Goal: Information Seeking & Learning: Learn about a topic

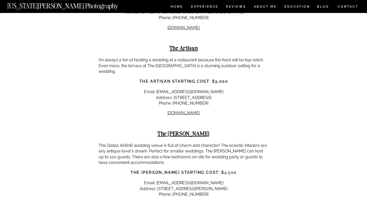
scroll to position [6922, 0]
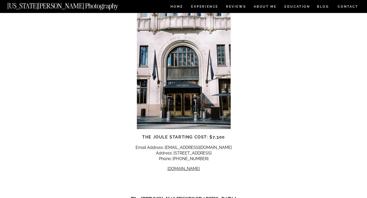
scroll to position [2482, 0]
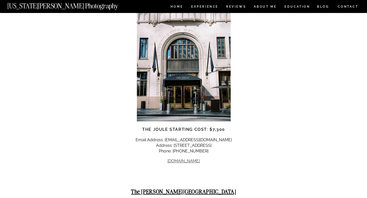
click at [180, 159] on link "[DOMAIN_NAME]" at bounding box center [183, 161] width 32 height 5
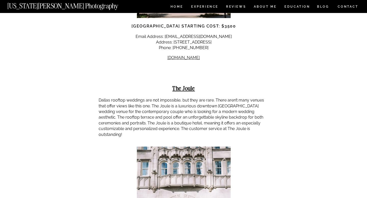
scroll to position [2291, 0]
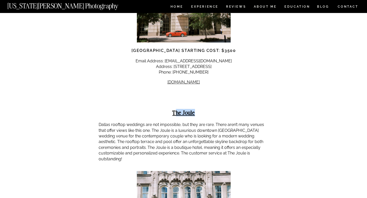
drag, startPoint x: 197, startPoint y: 70, endPoint x: 175, endPoint y: 70, distance: 21.4
click at [175, 109] on h2 "The Joule" at bounding box center [184, 112] width 170 height 6
copy strong "he Joule"
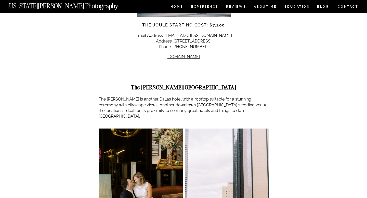
scroll to position [2584, 0]
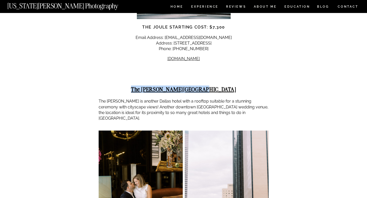
drag, startPoint x: 224, startPoint y: 39, endPoint x: 150, endPoint y: 39, distance: 73.3
click at [150, 86] on h2 "The [PERSON_NAME][GEOGRAPHIC_DATA]" at bounding box center [184, 89] width 170 height 6
copy strong "The [PERSON_NAME][GEOGRAPHIC_DATA]"
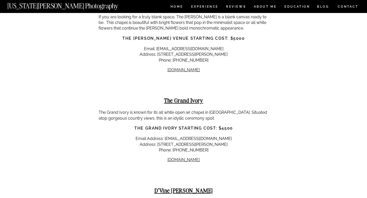
scroll to position [4375, 0]
click at [200, 157] on link "[DOMAIN_NAME]" at bounding box center [183, 159] width 32 height 5
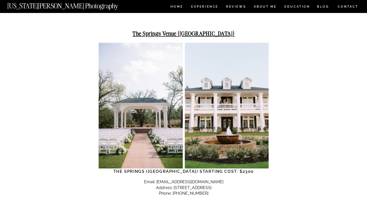
scroll to position [4635, 0]
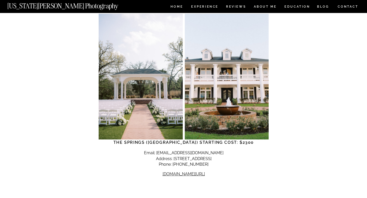
click at [182, 171] on p "[DOMAIN_NAME][URL]" at bounding box center [184, 174] width 170 height 6
click at [180, 172] on link "[DOMAIN_NAME][URL]" at bounding box center [183, 174] width 42 height 5
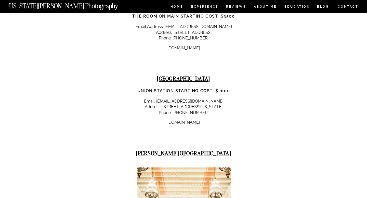
scroll to position [4943, 0]
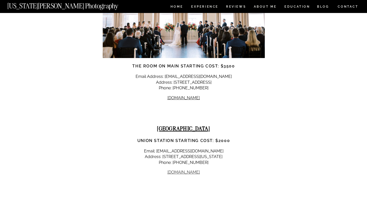
click at [188, 170] on link "[DOMAIN_NAME]" at bounding box center [183, 172] width 32 height 5
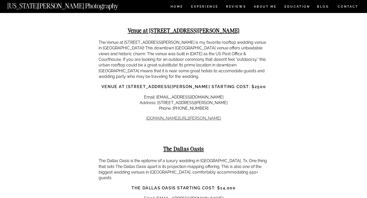
scroll to position [5354, 0]
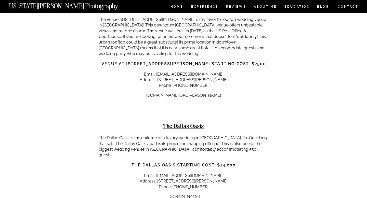
click at [193, 194] on link "[DOMAIN_NAME]" at bounding box center [183, 196] width 32 height 5
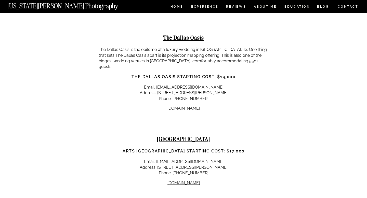
scroll to position [5484, 0]
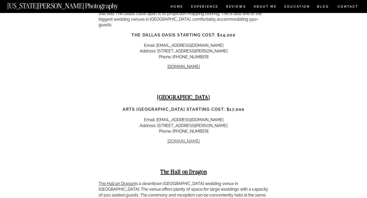
click at [181, 139] on link "[DOMAIN_NAME]" at bounding box center [183, 141] width 32 height 5
